Goal: Task Accomplishment & Management: Use online tool/utility

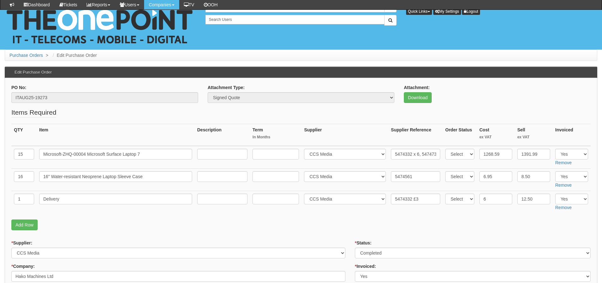
scroll to position [63, 0]
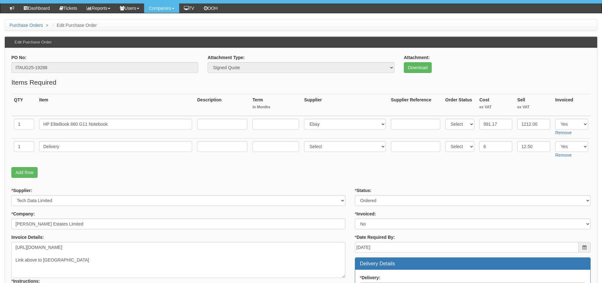
scroll to position [35, 0]
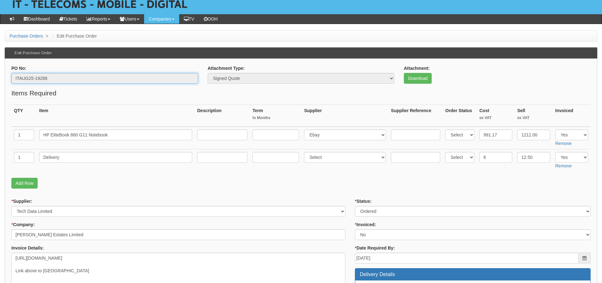
drag, startPoint x: 54, startPoint y: 82, endPoint x: 1, endPoint y: 84, distance: 53.5
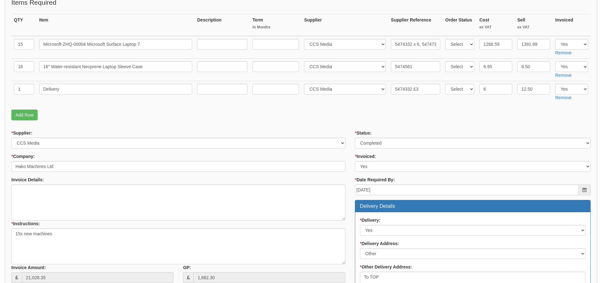
scroll to position [126, 0]
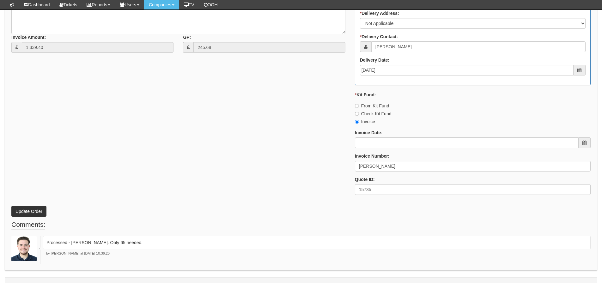
scroll to position [308, 0]
